Goal: Information Seeking & Learning: Find contact information

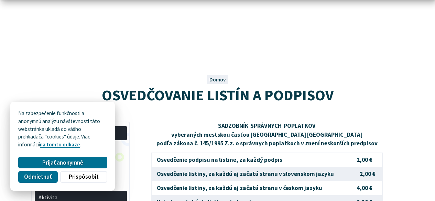
scroll to position [75, 0]
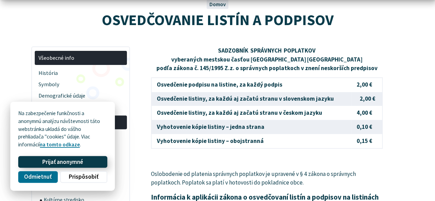
click at [72, 163] on span "Prijať anonymné" at bounding box center [62, 162] width 41 height 7
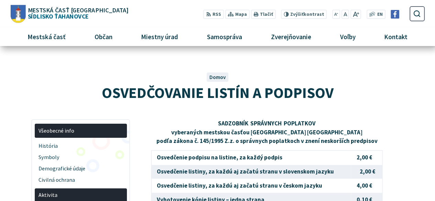
scroll to position [0, 0]
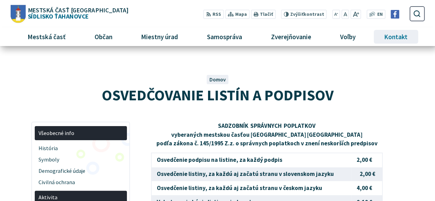
click at [383, 37] on span "Kontakt" at bounding box center [396, 37] width 29 height 19
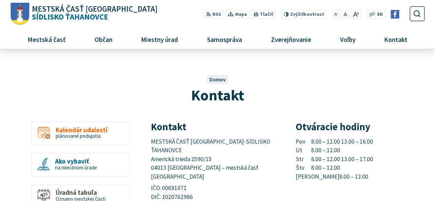
click at [243, 13] on span "Mapa" at bounding box center [241, 14] width 12 height 7
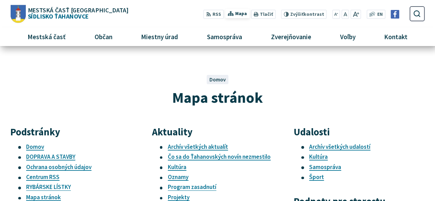
click at [240, 14] on span "Mapa" at bounding box center [241, 13] width 12 height 7
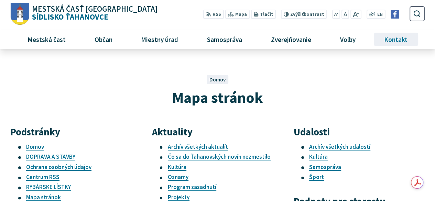
click at [387, 42] on span "Kontakt" at bounding box center [396, 39] width 29 height 19
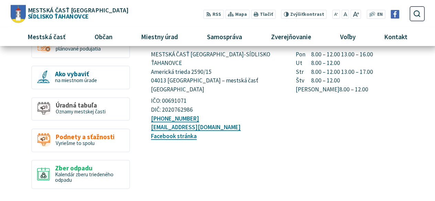
scroll to position [61, 0]
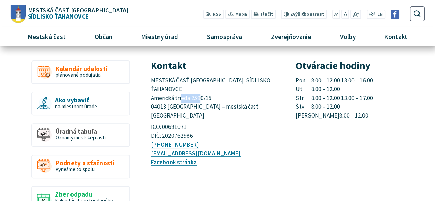
drag, startPoint x: 213, startPoint y: 90, endPoint x: 167, endPoint y: 95, distance: 46.0
click at [167, 95] on p "MESTSKÁ ČASŤ KOŠICE-SÍDLISKO ŤAHANOVCE Americká trieda 2590/15 04013 Košice – m…" at bounding box center [215, 98] width 129 height 44
click at [206, 141] on p "+421 55 636 04 30 mutah@tahanovce.sk Facebook stránka" at bounding box center [215, 154] width 129 height 26
click at [181, 159] on link "Facebook stránka" at bounding box center [174, 163] width 46 height 8
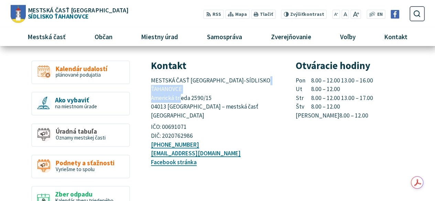
drag, startPoint x: 213, startPoint y: 91, endPoint x: 150, endPoint y: 93, distance: 63.0
copy span "Americká trieda 2590/15"
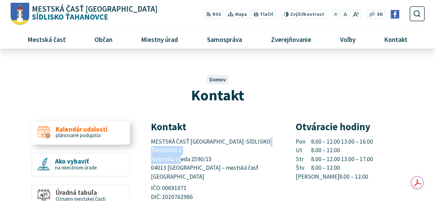
scroll to position [28, 0]
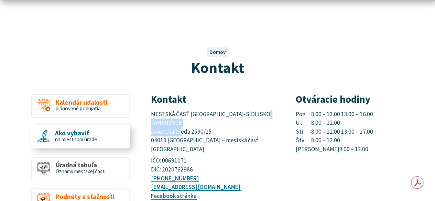
click at [67, 139] on span "na miestnom úrade" at bounding box center [76, 139] width 42 height 7
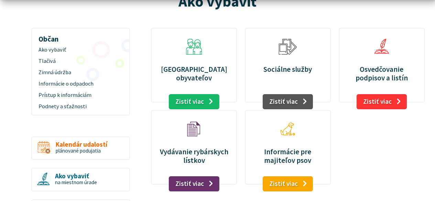
scroll to position [102, 0]
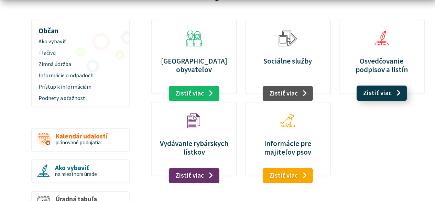
click at [376, 88] on link "Zistiť viac" at bounding box center [381, 93] width 51 height 15
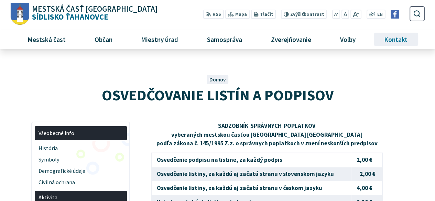
click at [405, 39] on span "Kontakt" at bounding box center [396, 39] width 29 height 19
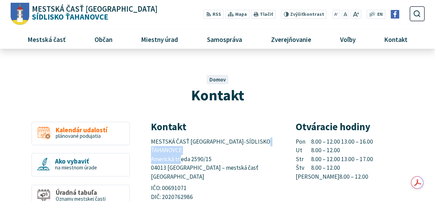
drag, startPoint x: 212, startPoint y: 149, endPoint x: 149, endPoint y: 152, distance: 63.0
copy span "Americká trieda 2590/15"
